Goal: Transaction & Acquisition: Book appointment/travel/reservation

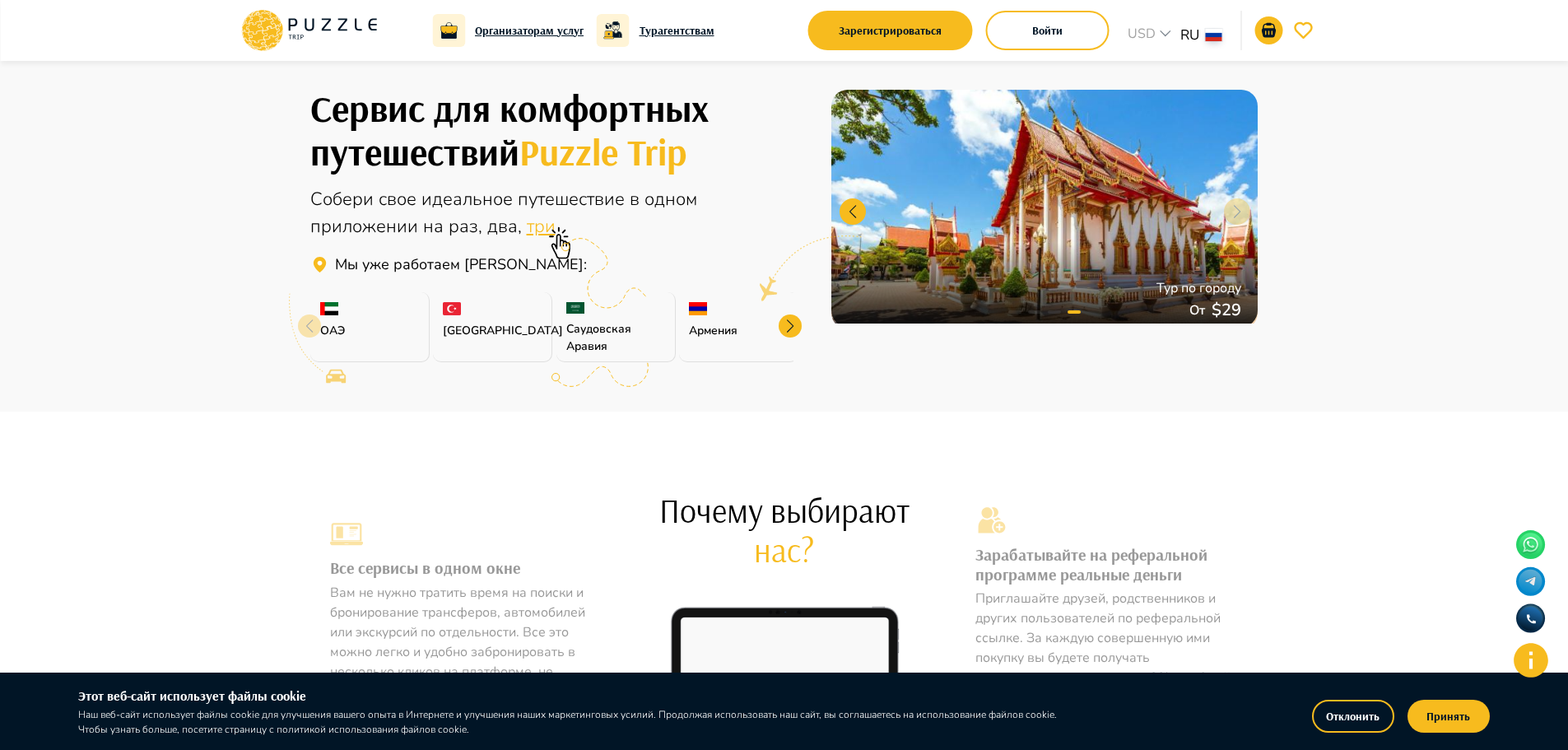
scroll to position [330, 0]
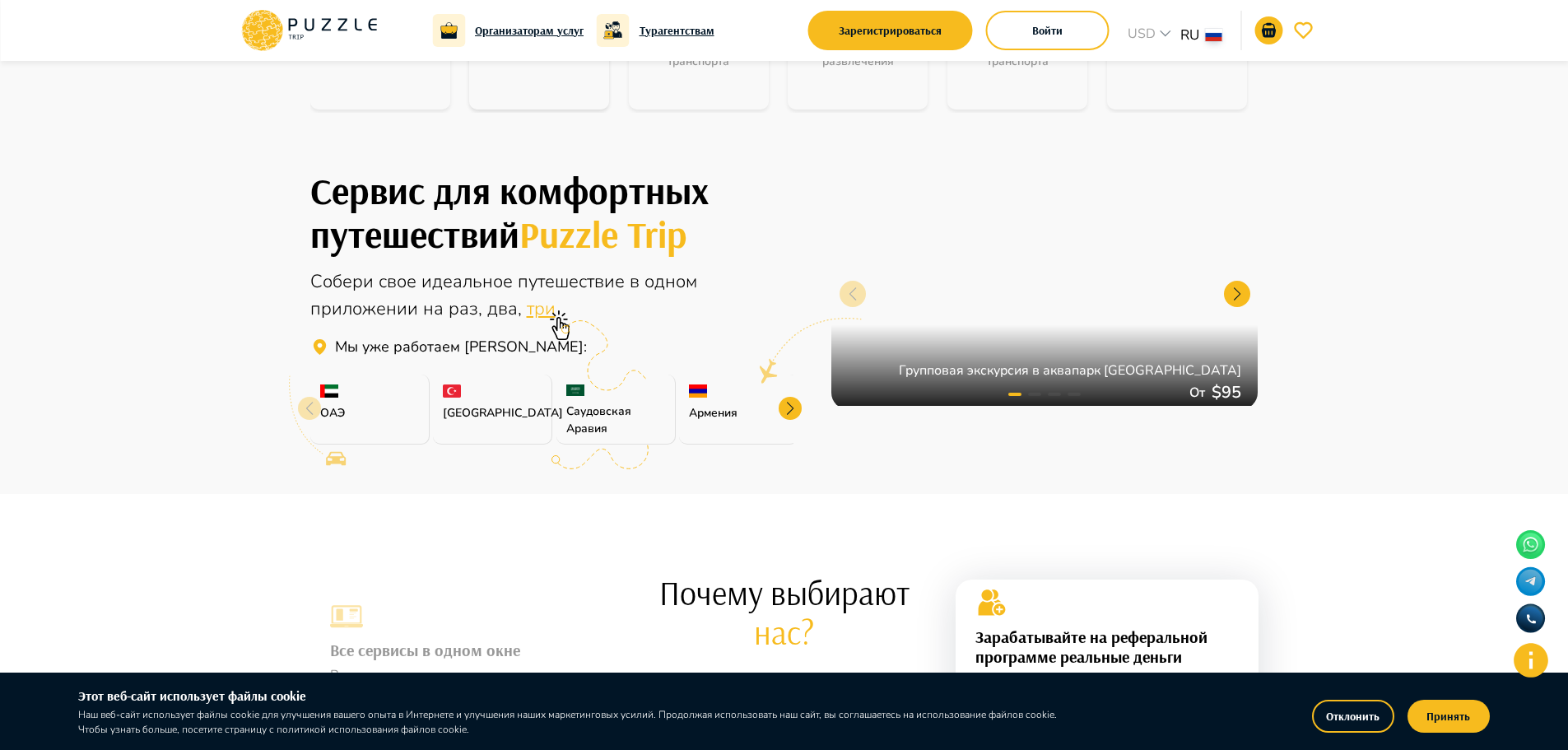
click at [377, 375] on div "ОАЭ" at bounding box center [370, 410] width 119 height 70
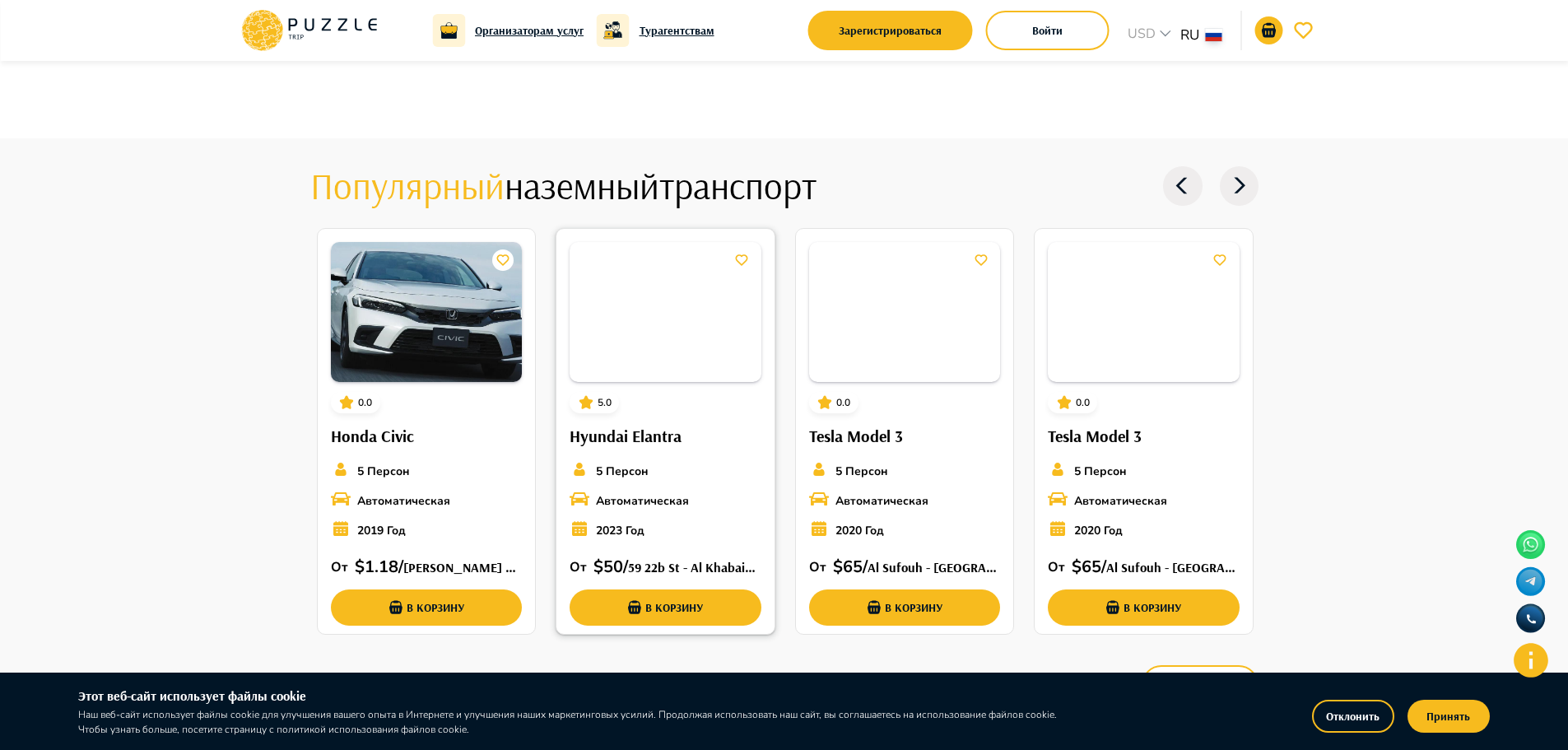
scroll to position [1811, 0]
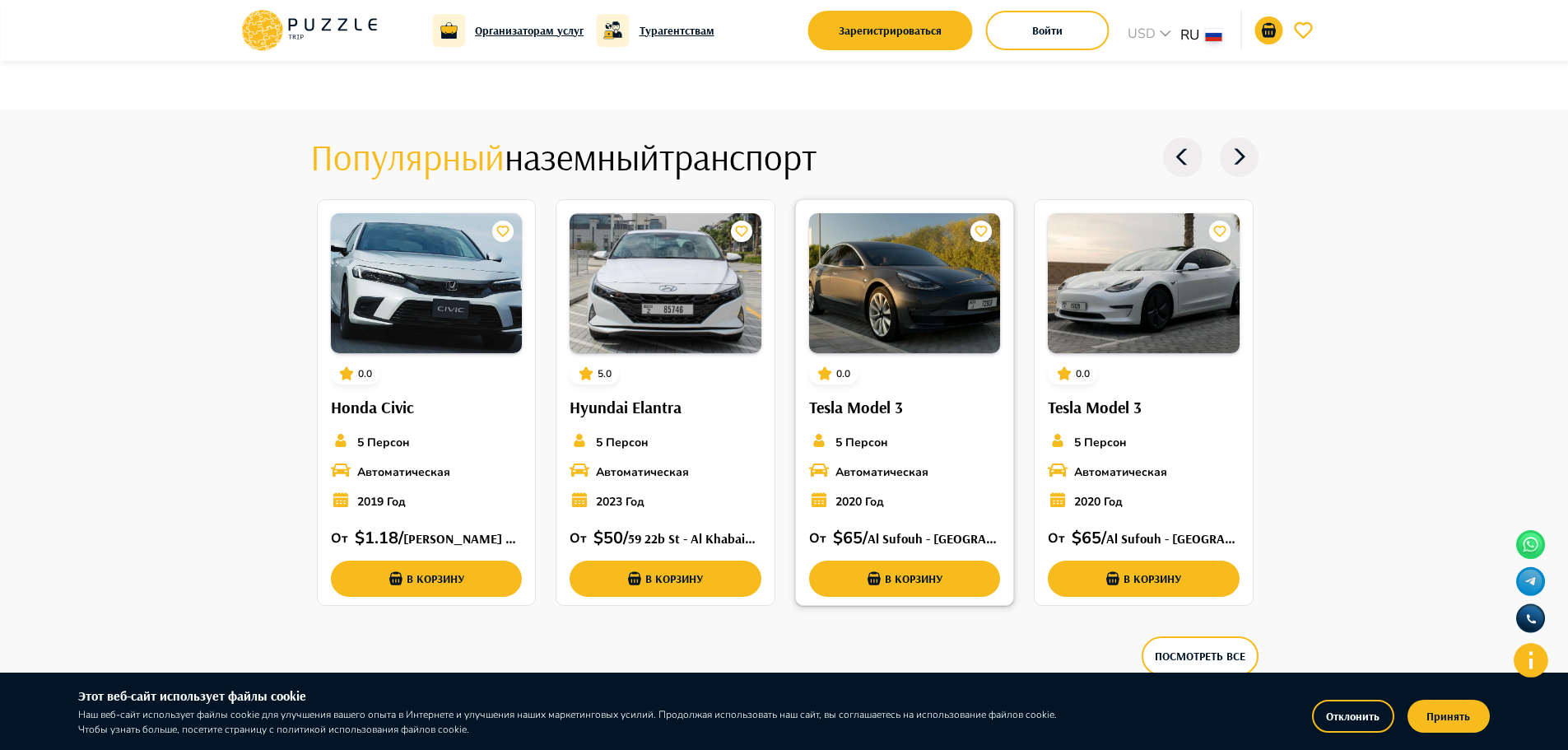
click at [933, 330] on img at bounding box center [905, 283] width 191 height 140
